Goal: Task Accomplishment & Management: Manage account settings

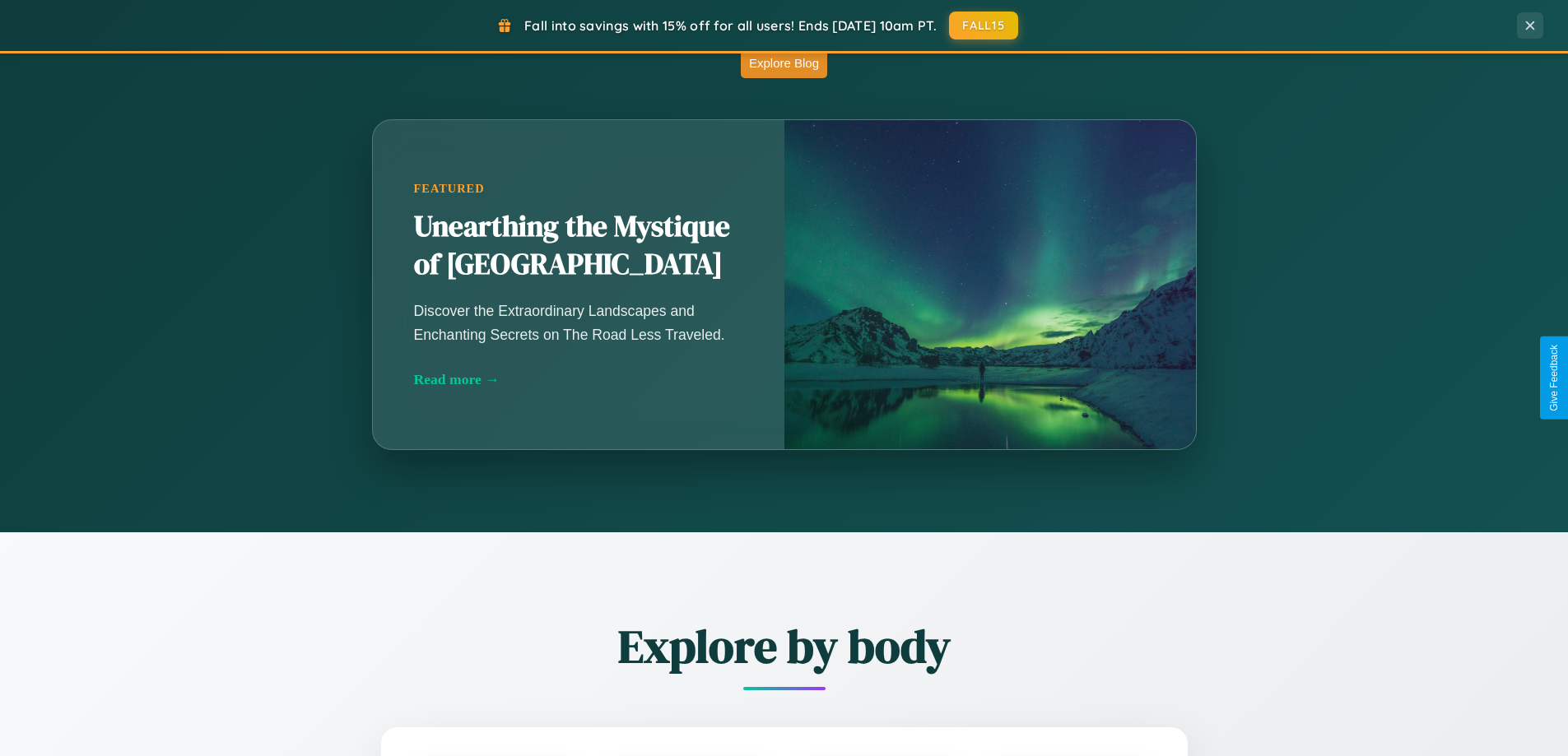
scroll to position [1449, 0]
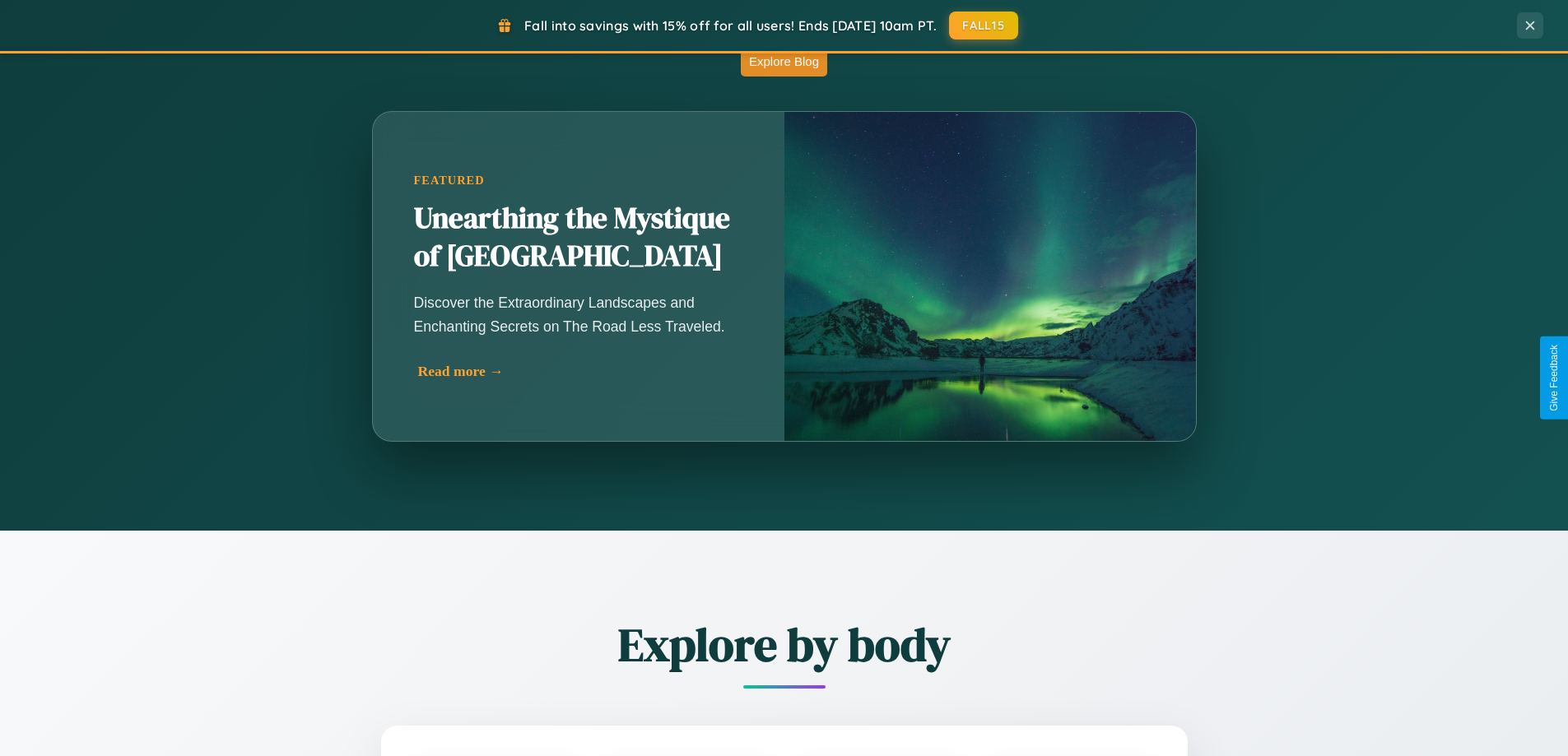
click at [578, 371] on div "Read more →" at bounding box center [582, 371] width 329 height 17
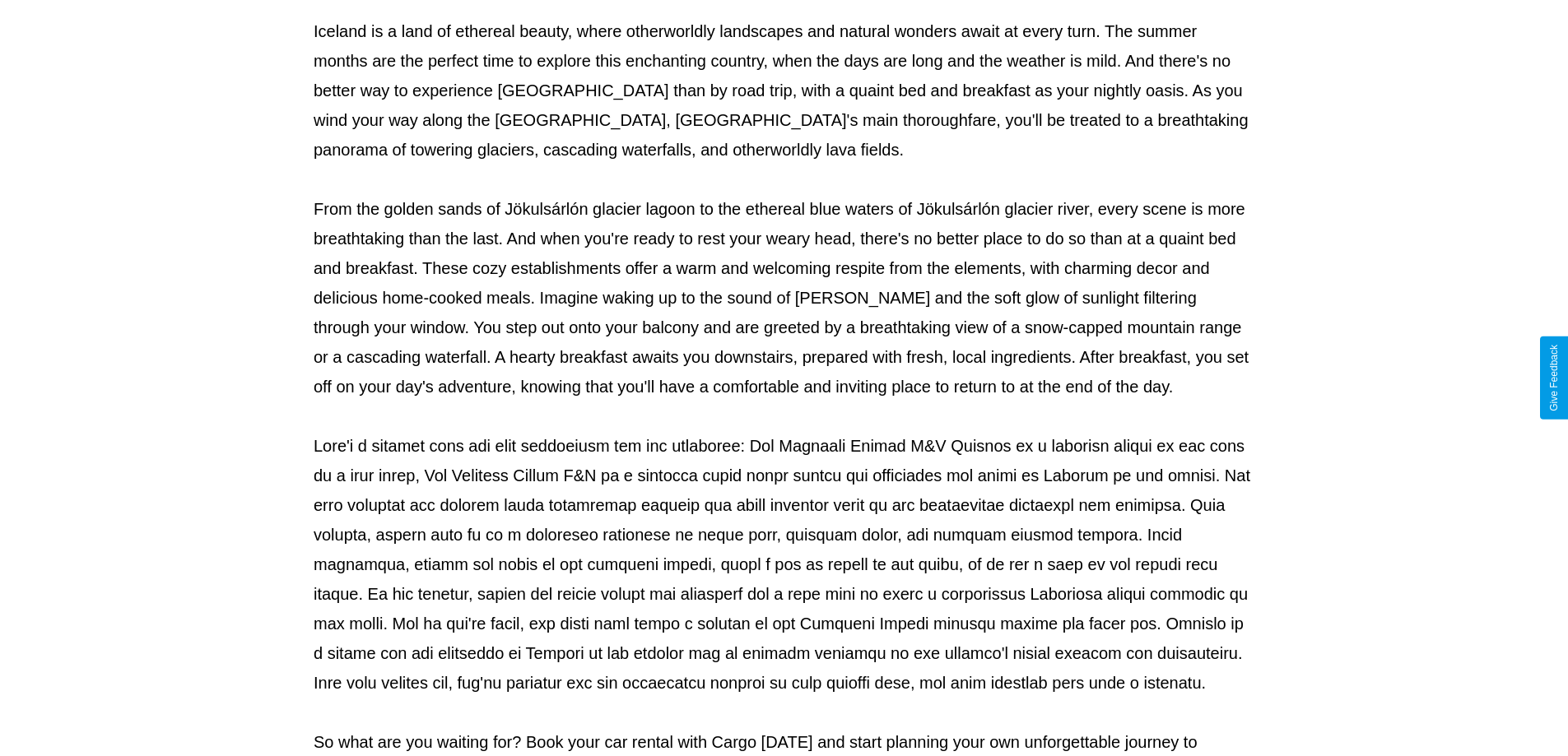
scroll to position [533, 0]
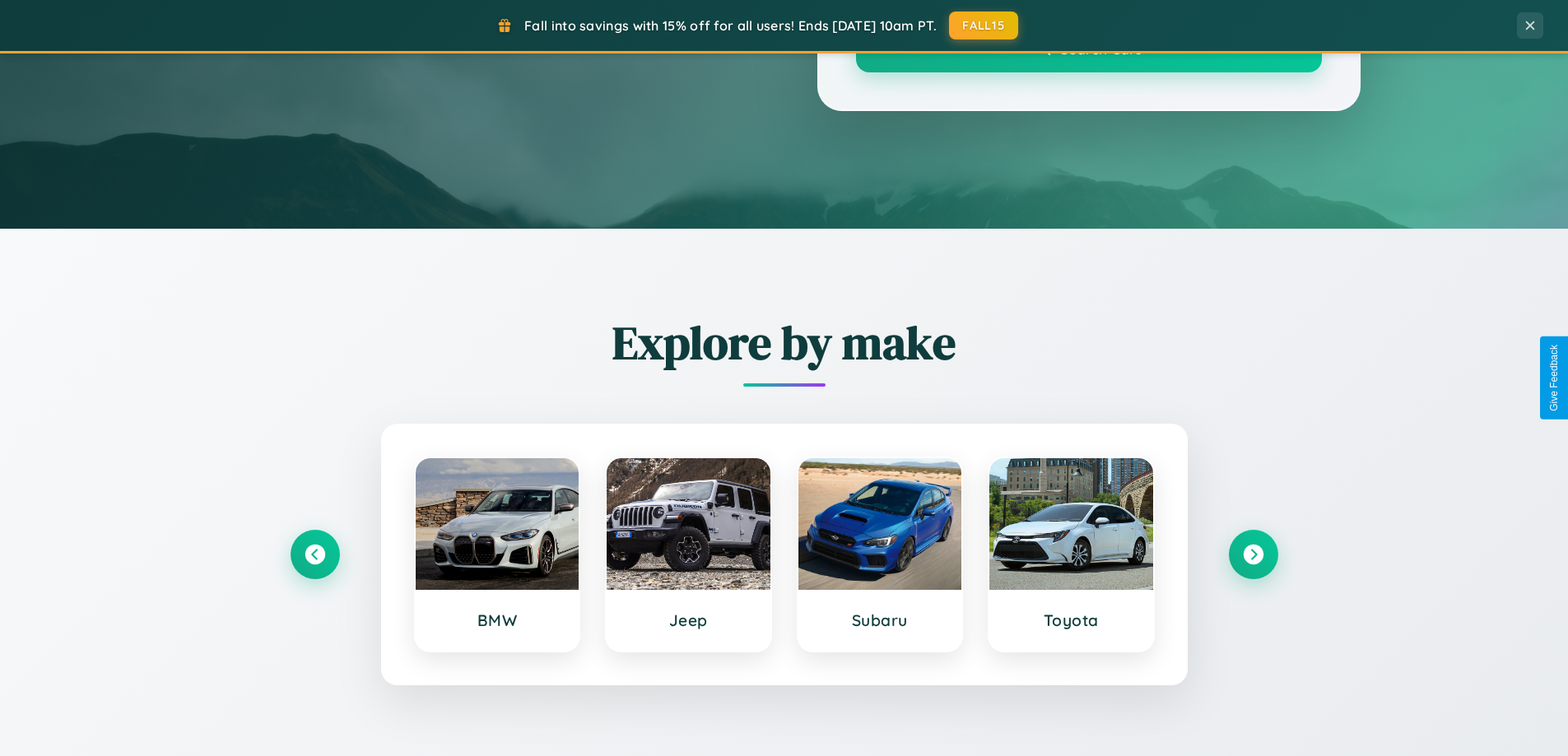
scroll to position [1449, 0]
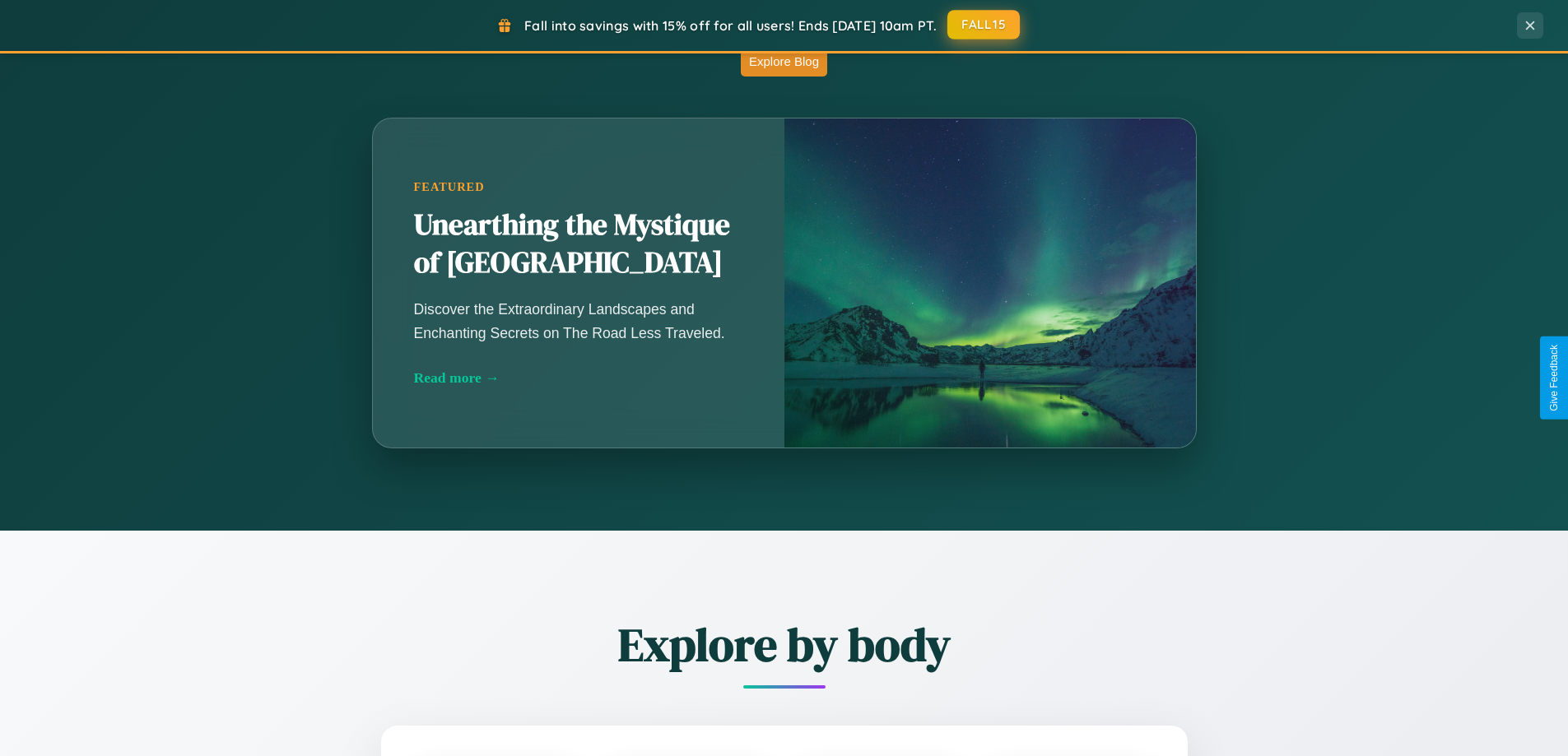
click at [984, 25] on button "FALL15" at bounding box center [984, 25] width 73 height 30
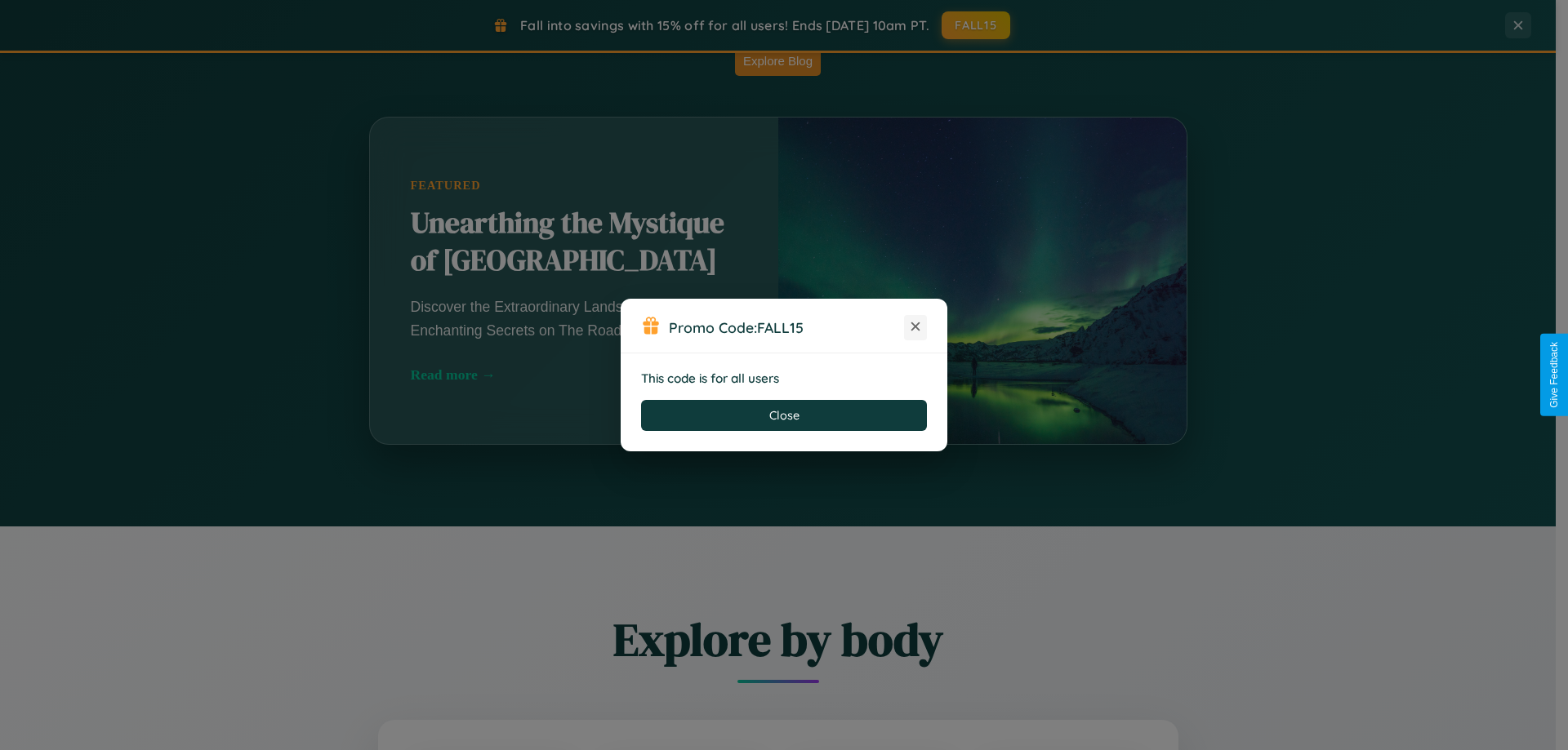
click at [915, 327] on icon at bounding box center [914, 326] width 16 height 16
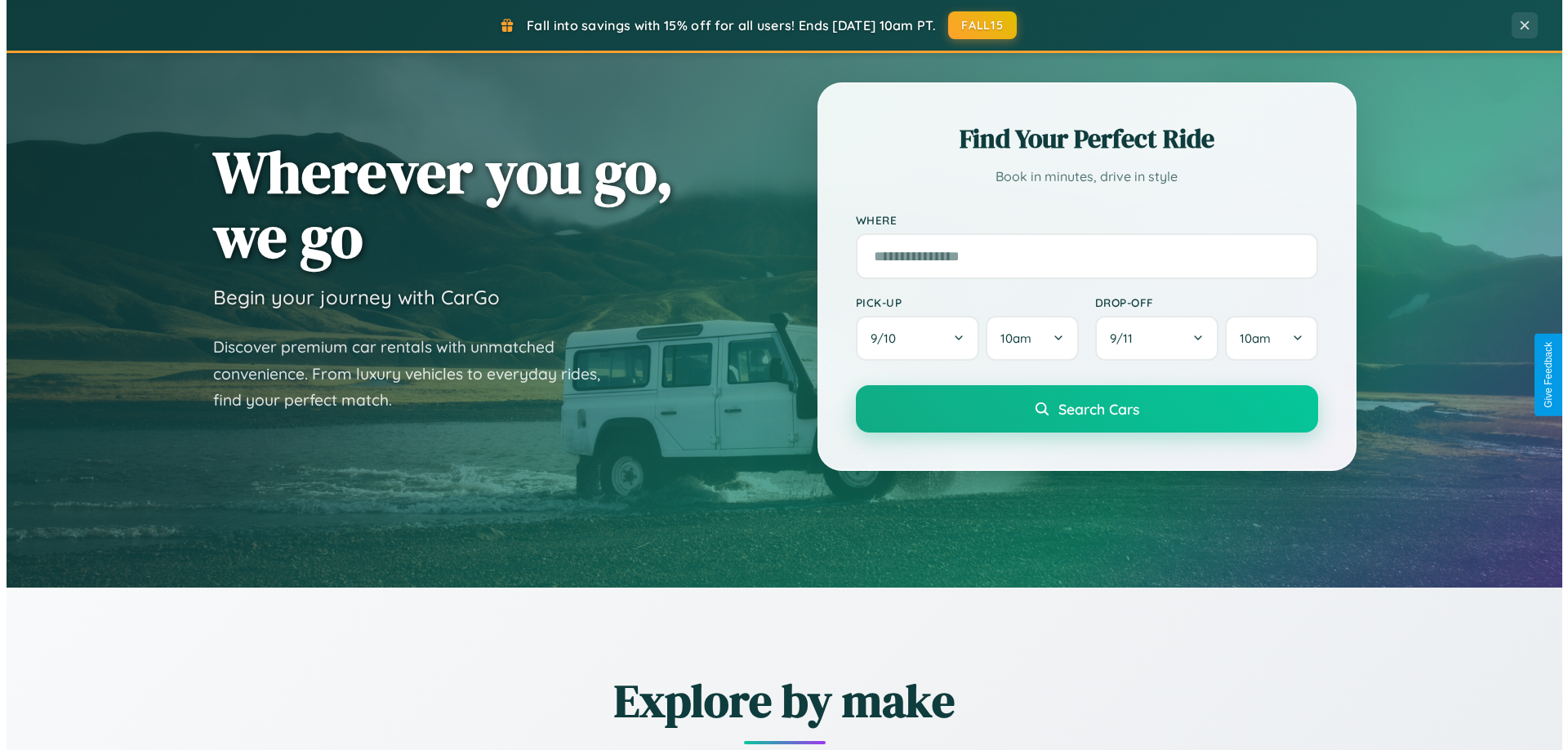
scroll to position [0, 0]
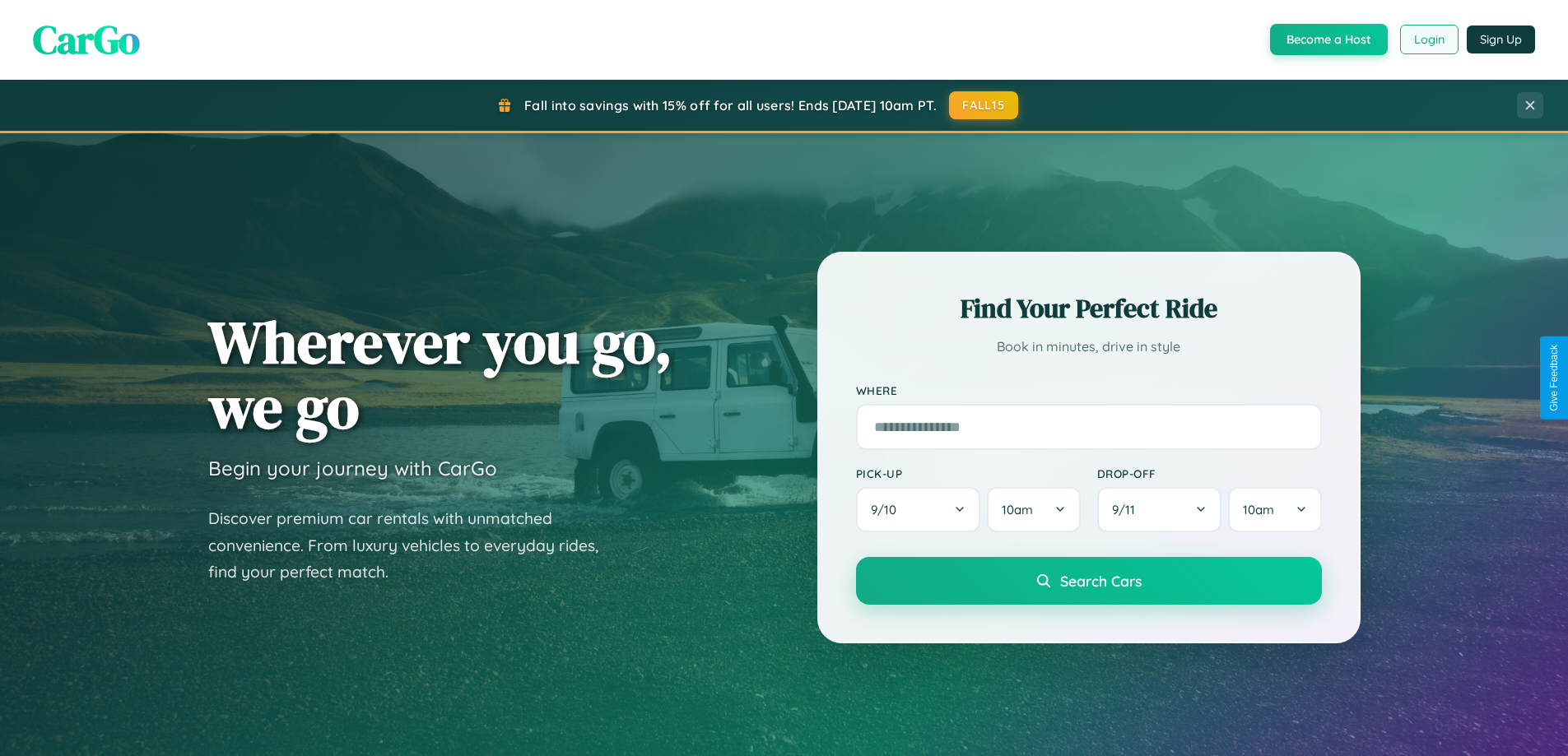
click at [1428, 40] on button "Login" at bounding box center [1428, 39] width 58 height 30
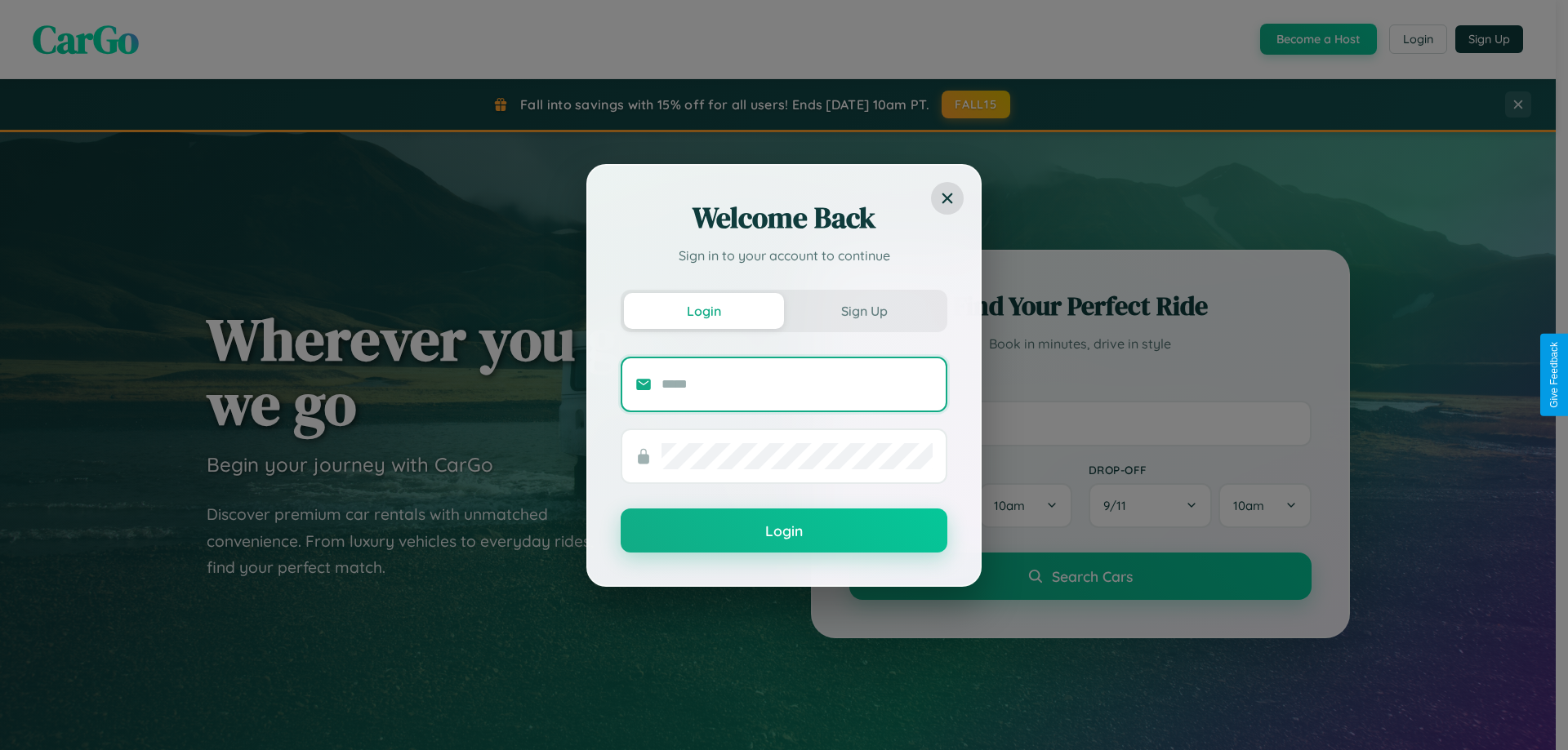
click at [797, 383] on input "text" at bounding box center [796, 384] width 271 height 26
type input "**********"
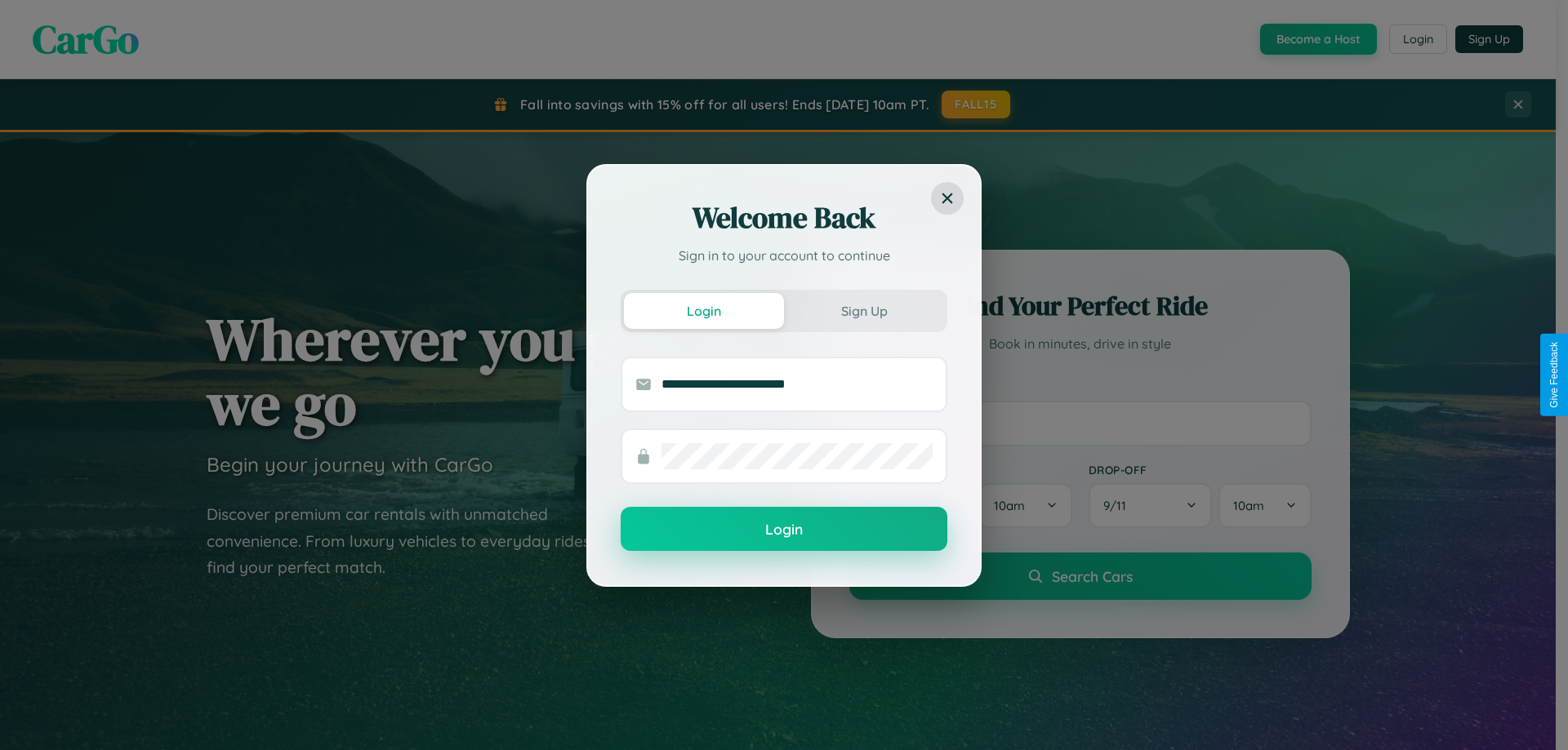
click at [784, 530] on button "Login" at bounding box center [784, 529] width 326 height 44
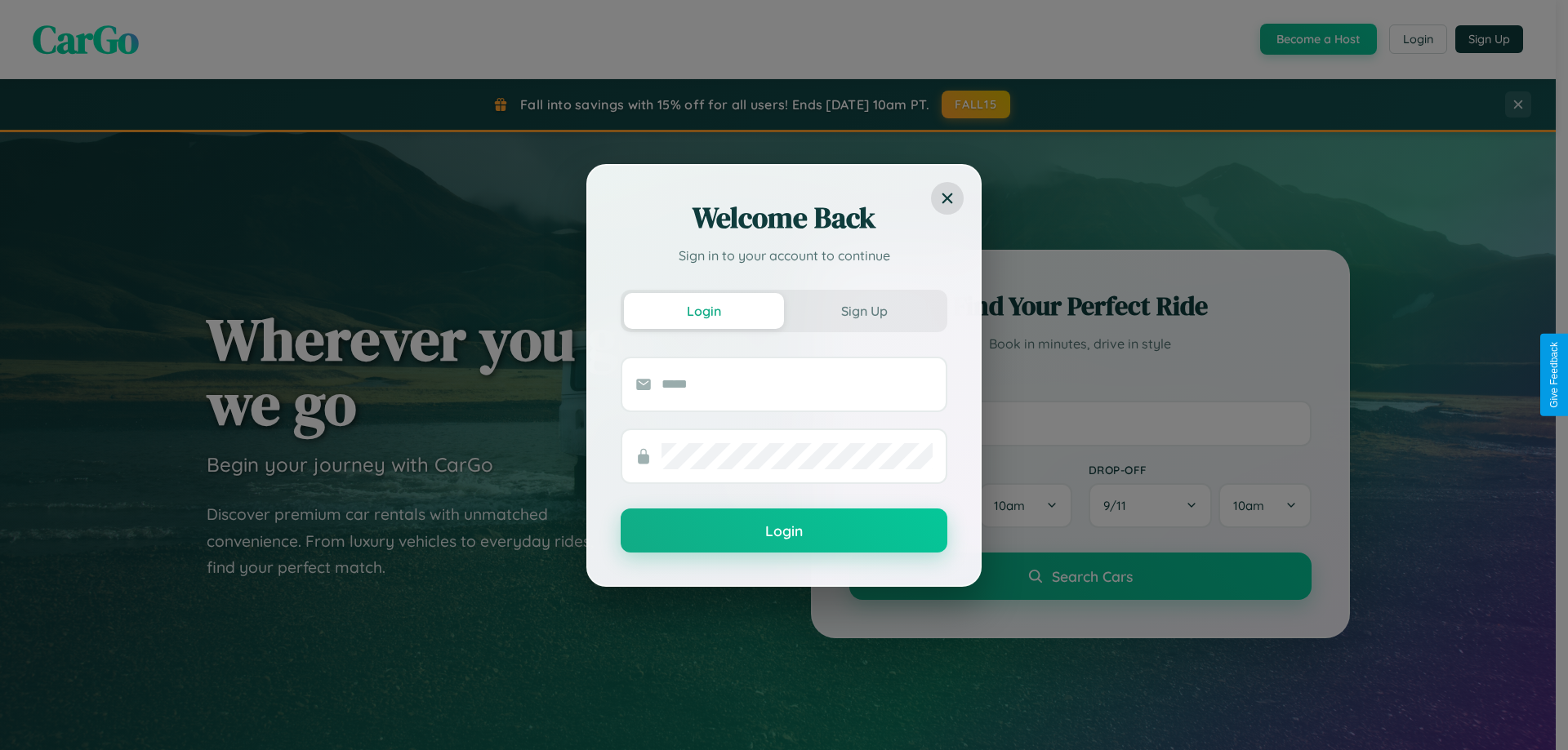
scroll to position [48, 0]
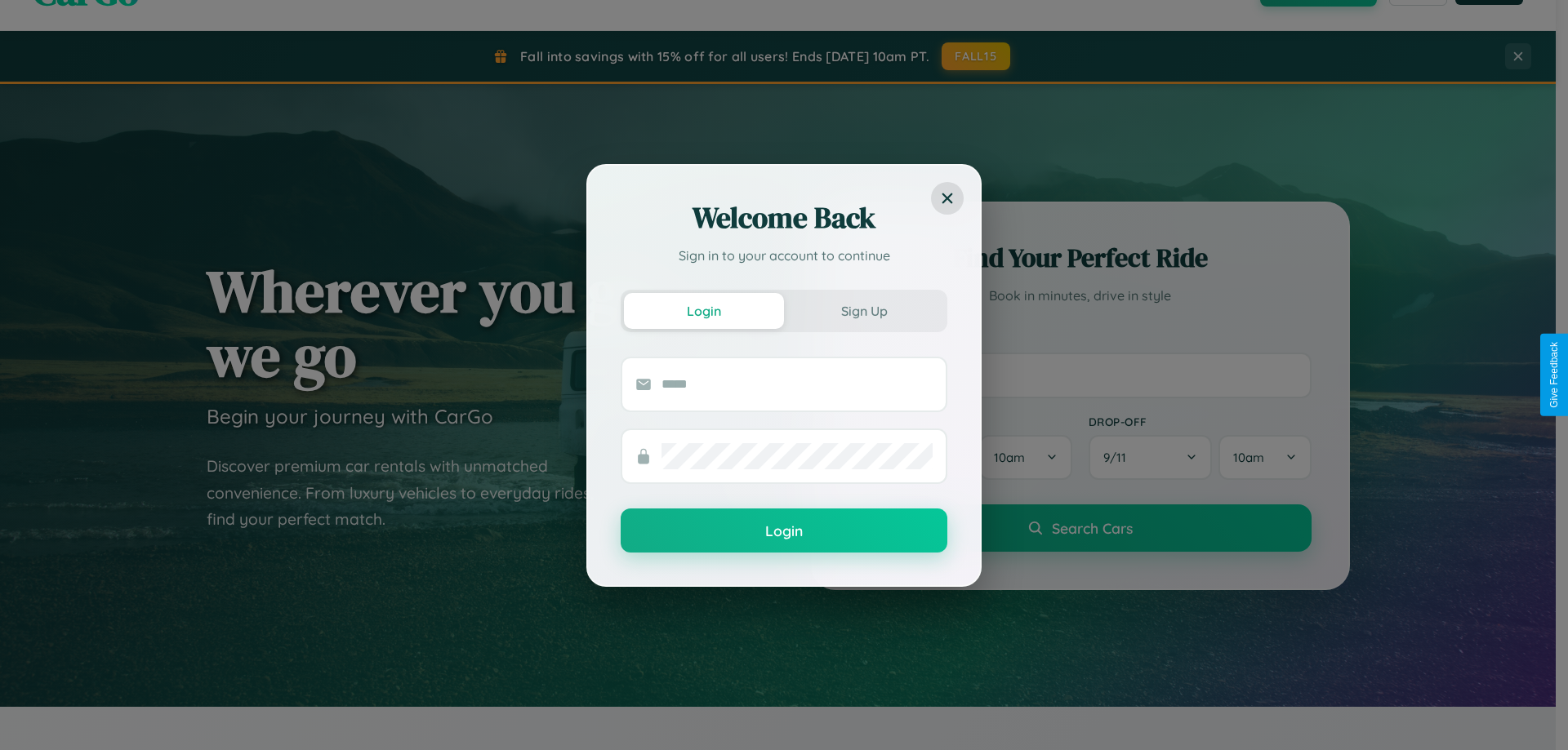
click at [1080, 375] on div "Welcome Back Sign in to your account to continue Login Sign Up Login" at bounding box center [784, 375] width 1568 height 750
